Goal: Task Accomplishment & Management: Manage account settings

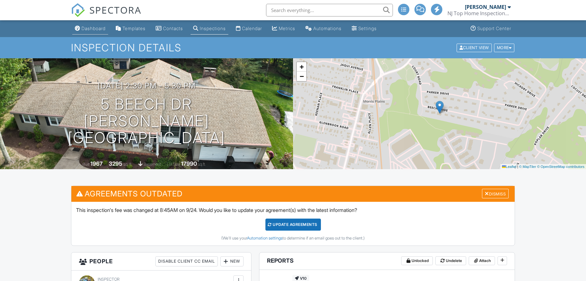
drag, startPoint x: 0, startPoint y: 0, endPoint x: 90, endPoint y: 26, distance: 94.0
click at [90, 26] on div "Dashboard" at bounding box center [93, 28] width 24 height 5
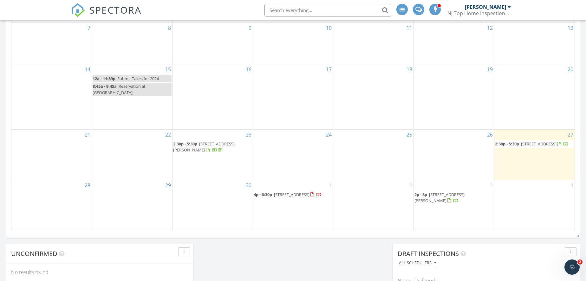
scroll to position [355, 0]
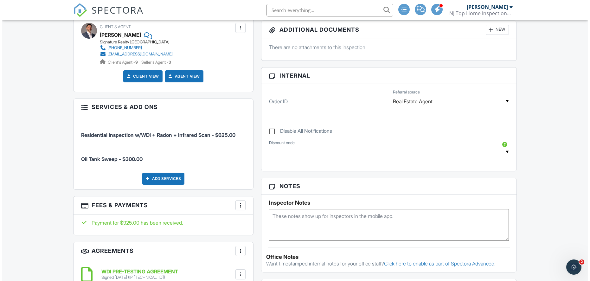
scroll to position [259, 0]
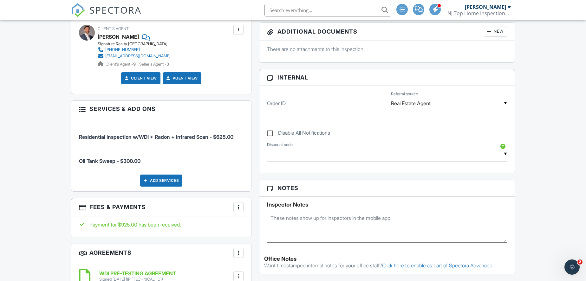
click at [169, 182] on div "Add Services" at bounding box center [161, 181] width 42 height 12
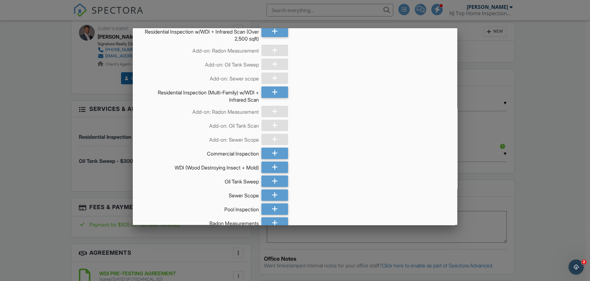
scroll to position [173, 0]
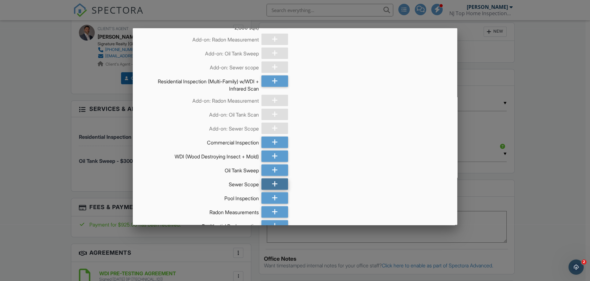
click at [269, 184] on div at bounding box center [275, 183] width 27 height 11
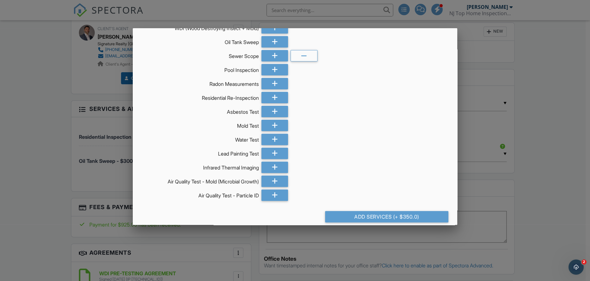
scroll to position [308, 0]
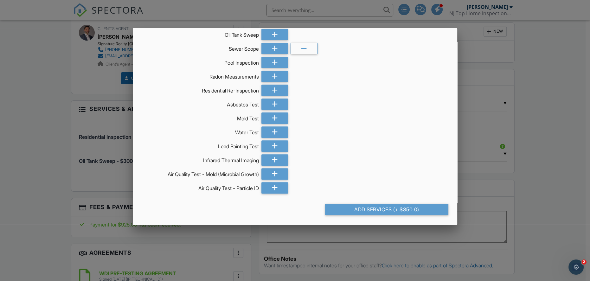
click at [389, 211] on div "Add Services (+ $350.0)" at bounding box center [386, 209] width 123 height 11
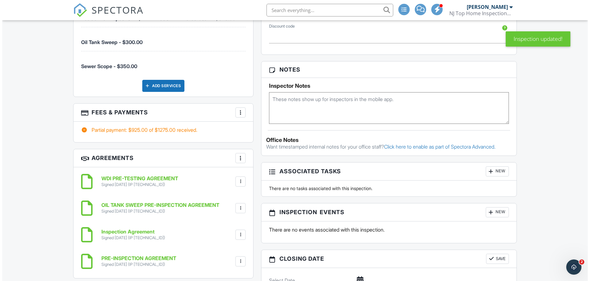
scroll to position [425, 0]
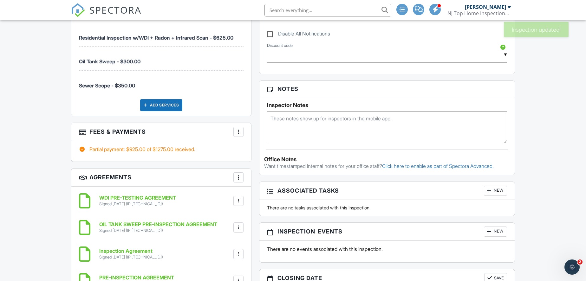
click at [236, 129] on div at bounding box center [238, 132] width 6 height 6
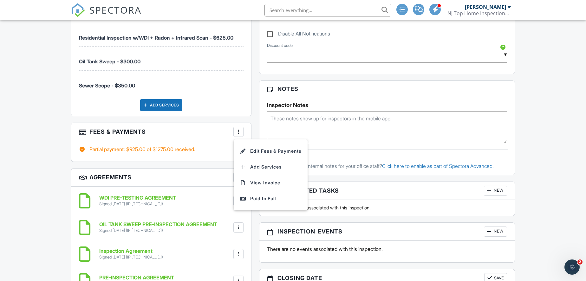
click at [203, 134] on h3 "Fees & Payments More Edit Fees & Payments Add Services View Invoice Paid In Full" at bounding box center [161, 132] width 180 height 18
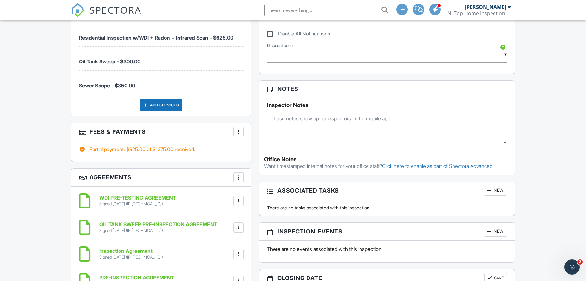
click at [237, 175] on div at bounding box center [238, 177] width 6 height 6
click at [271, 197] on li "Add Agreement" at bounding box center [276, 197] width 78 height 16
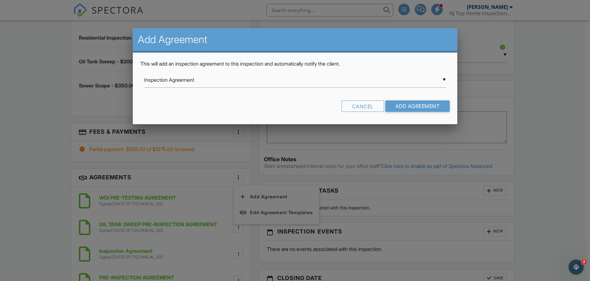
click at [214, 81] on div "▼ Inspection Agreement Inspection Agreement POOL/SPA PRE-INSPECTION AGREEMENT S…" at bounding box center [295, 80] width 302 height 16
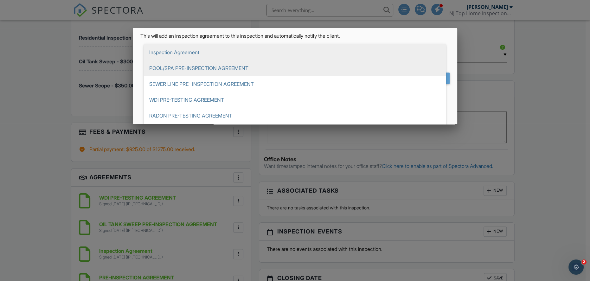
scroll to position [29, 0]
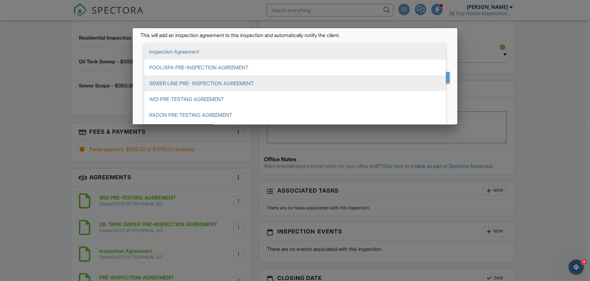
click at [210, 83] on span "SEWER LINE PRE- INSPECTION AGREEMENT" at bounding box center [295, 83] width 302 height 16
type input "SEWER LINE PRE- INSPECTION AGREEMENT"
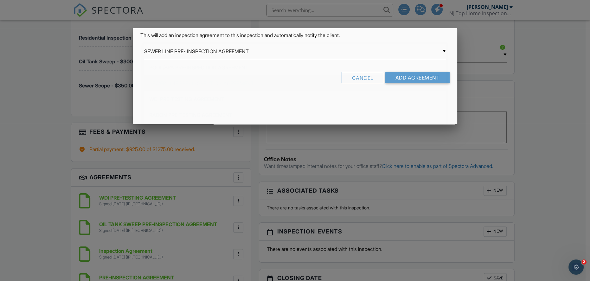
scroll to position [0, 0]
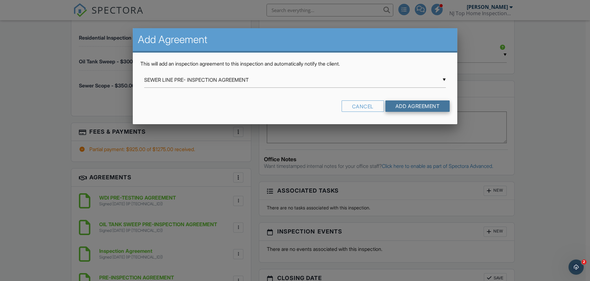
click at [403, 106] on input "Add Agreement" at bounding box center [417, 105] width 65 height 11
